Goal: Find specific page/section: Find specific page/section

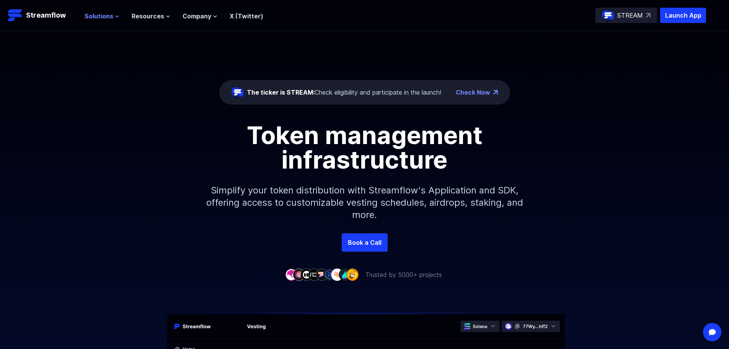
click at [108, 18] on span "Solutions" at bounding box center [99, 15] width 29 height 9
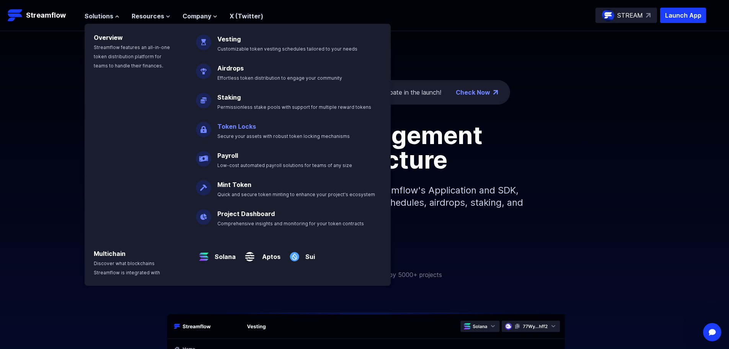
click at [239, 127] on link "Token Locks" at bounding box center [236, 126] width 39 height 8
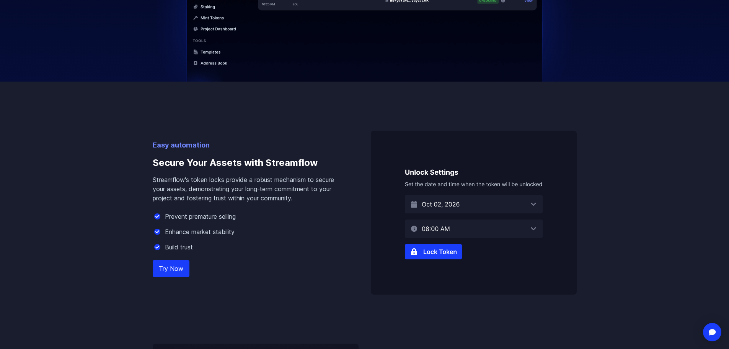
scroll to position [459, 0]
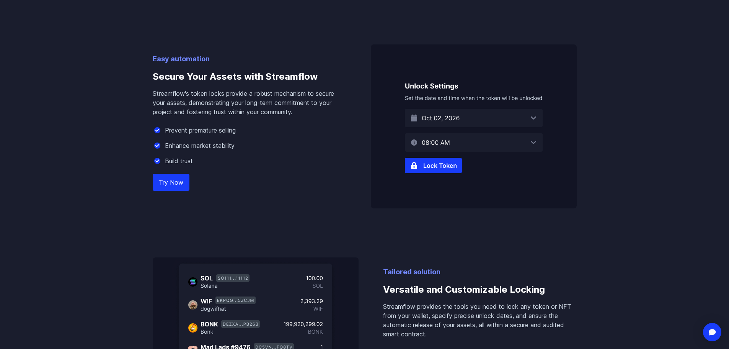
click at [437, 168] on img at bounding box center [474, 126] width 206 height 164
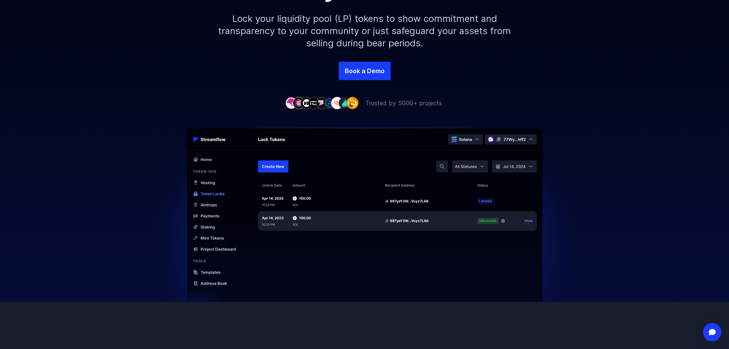
scroll to position [77, 0]
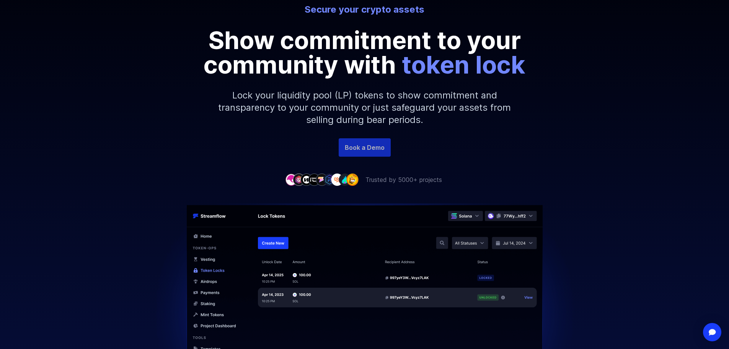
click at [358, 145] on link "Book a Demo" at bounding box center [365, 147] width 52 height 18
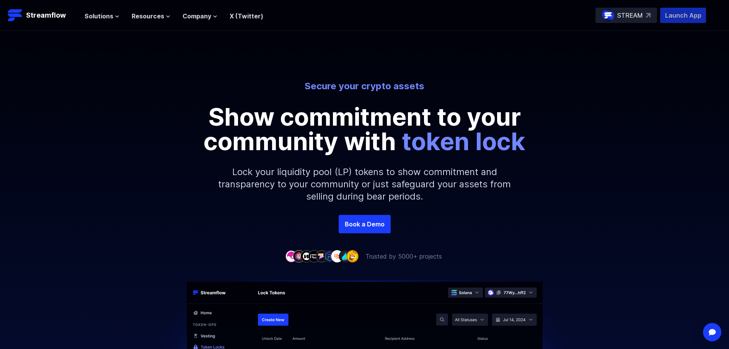
click at [678, 13] on p "Launch App" at bounding box center [683, 15] width 46 height 15
